Goal: Complete application form: Complete application form

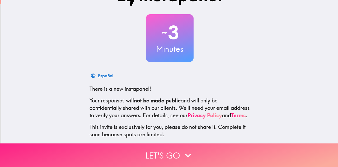
scroll to position [53, 0]
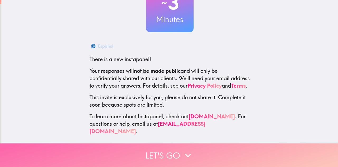
click at [178, 148] on button "Let's go" at bounding box center [169, 154] width 338 height 23
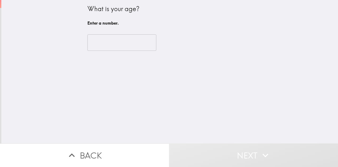
click at [99, 42] on input "number" at bounding box center [121, 42] width 69 height 16
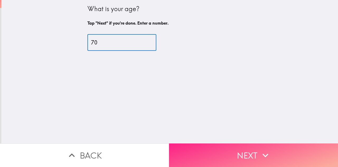
type input "70"
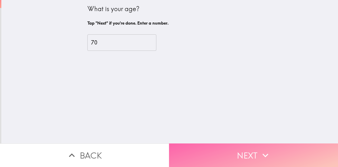
click at [262, 149] on icon "button" at bounding box center [265, 155] width 12 height 12
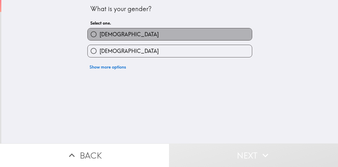
click at [132, 35] on label "[DEMOGRAPHIC_DATA]" at bounding box center [170, 34] width 164 height 12
click at [99, 35] on input "[DEMOGRAPHIC_DATA]" at bounding box center [94, 34] width 12 height 12
radio input "true"
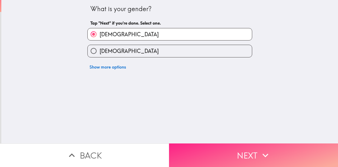
click at [229, 151] on button "Next" at bounding box center [253, 154] width 169 height 23
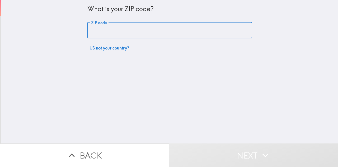
click at [112, 31] on input "ZIP code" at bounding box center [169, 30] width 165 height 16
type input "07403"
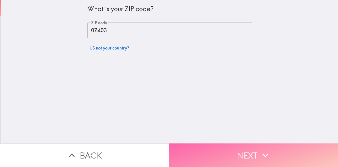
click at [235, 148] on button "Next" at bounding box center [253, 154] width 169 height 23
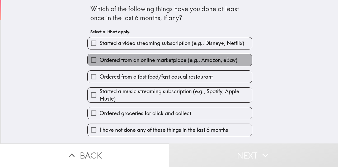
click at [133, 60] on span "Ordered from an online marketplace (e.g., Amazon, eBay)" at bounding box center [168, 59] width 138 height 7
click at [99, 60] on input "Ordered from an online marketplace (e.g., Amazon, eBay)" at bounding box center [94, 60] width 12 height 12
checkbox input "true"
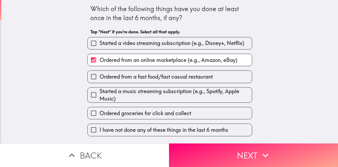
click at [140, 77] on span "Ordered from a fast food/fast casual restaurant" at bounding box center [155, 76] width 113 height 7
click at [99, 77] on input "Ordered from a fast food/fast casual restaurant" at bounding box center [94, 76] width 12 height 12
checkbox input "true"
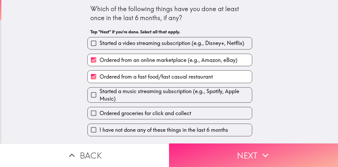
click at [230, 153] on button "Next" at bounding box center [253, 154] width 169 height 23
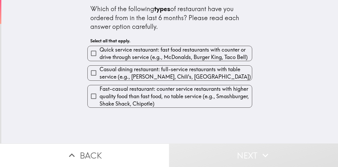
click at [155, 60] on span "Quick service restaurant: fast food restaurants with counter or drive through s…" at bounding box center [175, 53] width 152 height 15
click at [99, 59] on input "Quick service restaurant: fast food restaurants with counter or drive through s…" at bounding box center [94, 53] width 12 height 12
checkbox input "true"
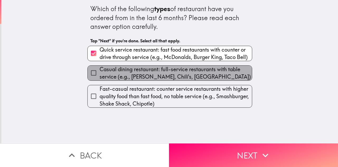
click at [159, 77] on span "Casual dining restaurant: full-service restaurants with table service (e.g., [P…" at bounding box center [175, 72] width 152 height 15
click at [99, 77] on input "Casual dining restaurant: full-service restaurants with table service (e.g., [P…" at bounding box center [94, 73] width 12 height 12
checkbox input "true"
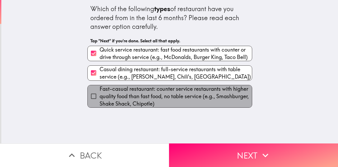
click at [158, 98] on span "Fast-casual restaurant: counter service restaurants with higher quality food th…" at bounding box center [175, 96] width 152 height 22
click at [99, 98] on input "Fast-casual restaurant: counter service restaurants with higher quality food th…" at bounding box center [94, 96] width 12 height 12
checkbox input "true"
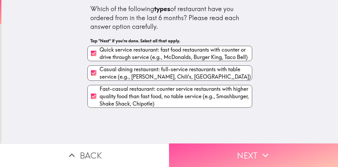
click at [236, 155] on button "Next" at bounding box center [253, 154] width 169 height 23
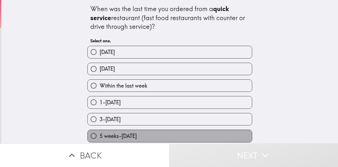
click at [143, 132] on label "5 weeks-[DATE]" at bounding box center [170, 136] width 164 height 12
click at [99, 132] on input "5 weeks-[DATE]" at bounding box center [94, 136] width 12 height 12
radio input "true"
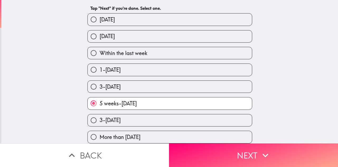
scroll to position [37, 0]
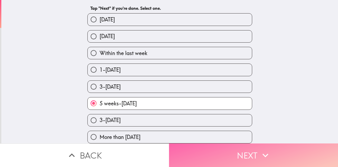
click at [259, 149] on icon "button" at bounding box center [265, 155] width 12 height 12
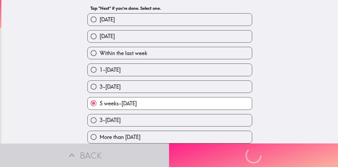
scroll to position [0, 0]
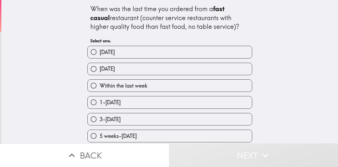
click at [121, 102] on span "1-[DATE]" at bounding box center [109, 101] width 21 height 7
click at [99, 102] on input "1-[DATE]" at bounding box center [94, 102] width 12 height 12
radio input "true"
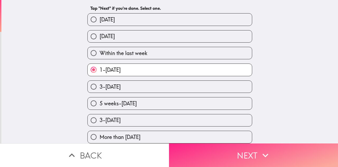
scroll to position [37, 0]
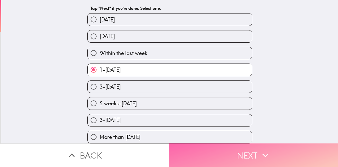
click at [245, 146] on button "Next" at bounding box center [253, 154] width 169 height 23
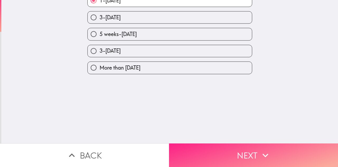
scroll to position [0, 0]
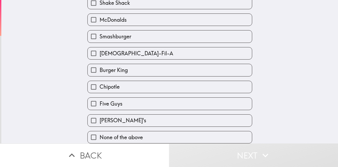
scroll to position [46, 0]
click at [135, 136] on label "None of the above" at bounding box center [170, 137] width 164 height 12
click at [99, 136] on input "None of the above" at bounding box center [94, 137] width 12 height 12
checkbox input "true"
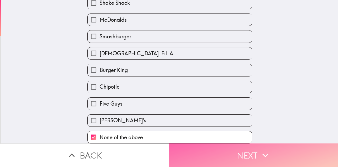
click at [246, 155] on button "Next" at bounding box center [253, 154] width 169 height 23
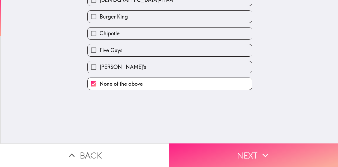
scroll to position [0, 0]
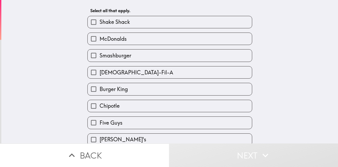
scroll to position [46, 0]
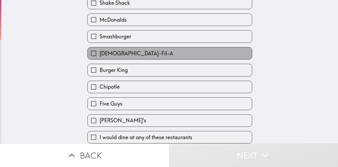
click at [113, 50] on span "[DEMOGRAPHIC_DATA]-Fil-A" at bounding box center [136, 53] width 74 height 7
click at [99, 47] on input "[DEMOGRAPHIC_DATA]-Fil-A" at bounding box center [94, 53] width 12 height 12
checkbox input "true"
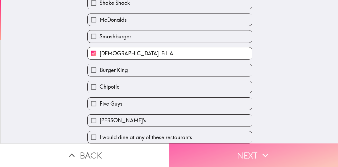
click at [248, 157] on button "Next" at bounding box center [253, 154] width 169 height 23
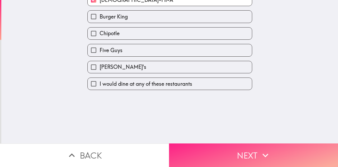
scroll to position [0, 0]
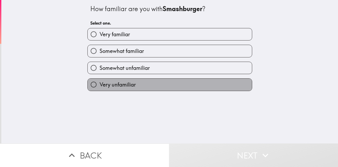
click at [122, 88] on span "Very unfamiliar" at bounding box center [117, 84] width 36 height 7
click at [99, 88] on input "Very unfamiliar" at bounding box center [94, 84] width 12 height 12
radio input "true"
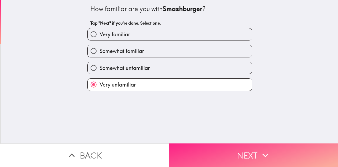
click at [257, 156] on button "Next" at bounding box center [253, 154] width 169 height 23
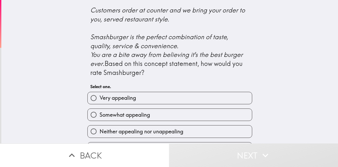
scroll to position [253, 0]
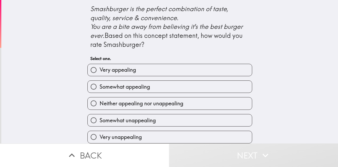
drag, startPoint x: 117, startPoint y: 135, endPoint x: 119, endPoint y: 135, distance: 2.8
click at [117, 135] on span "Very unappealing" at bounding box center [120, 136] width 42 height 7
click at [99, 135] on input "Very unappealing" at bounding box center [94, 137] width 12 height 12
radio input "true"
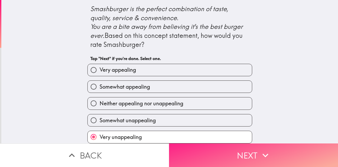
click at [228, 153] on button "Next" at bounding box center [253, 154] width 169 height 23
